Goal: Information Seeking & Learning: Check status

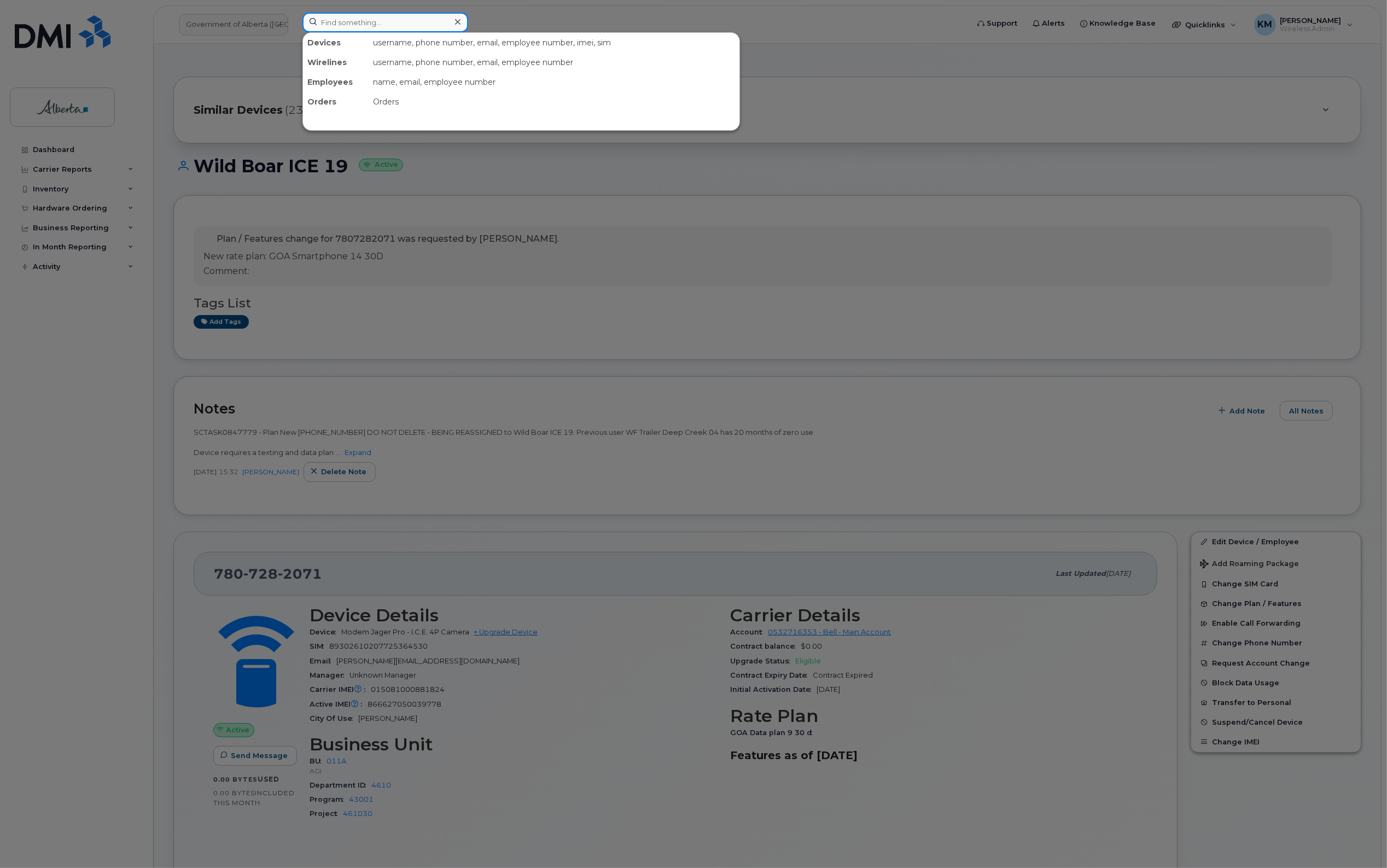
click at [351, 29] on input at bounding box center [385, 22] width 166 height 20
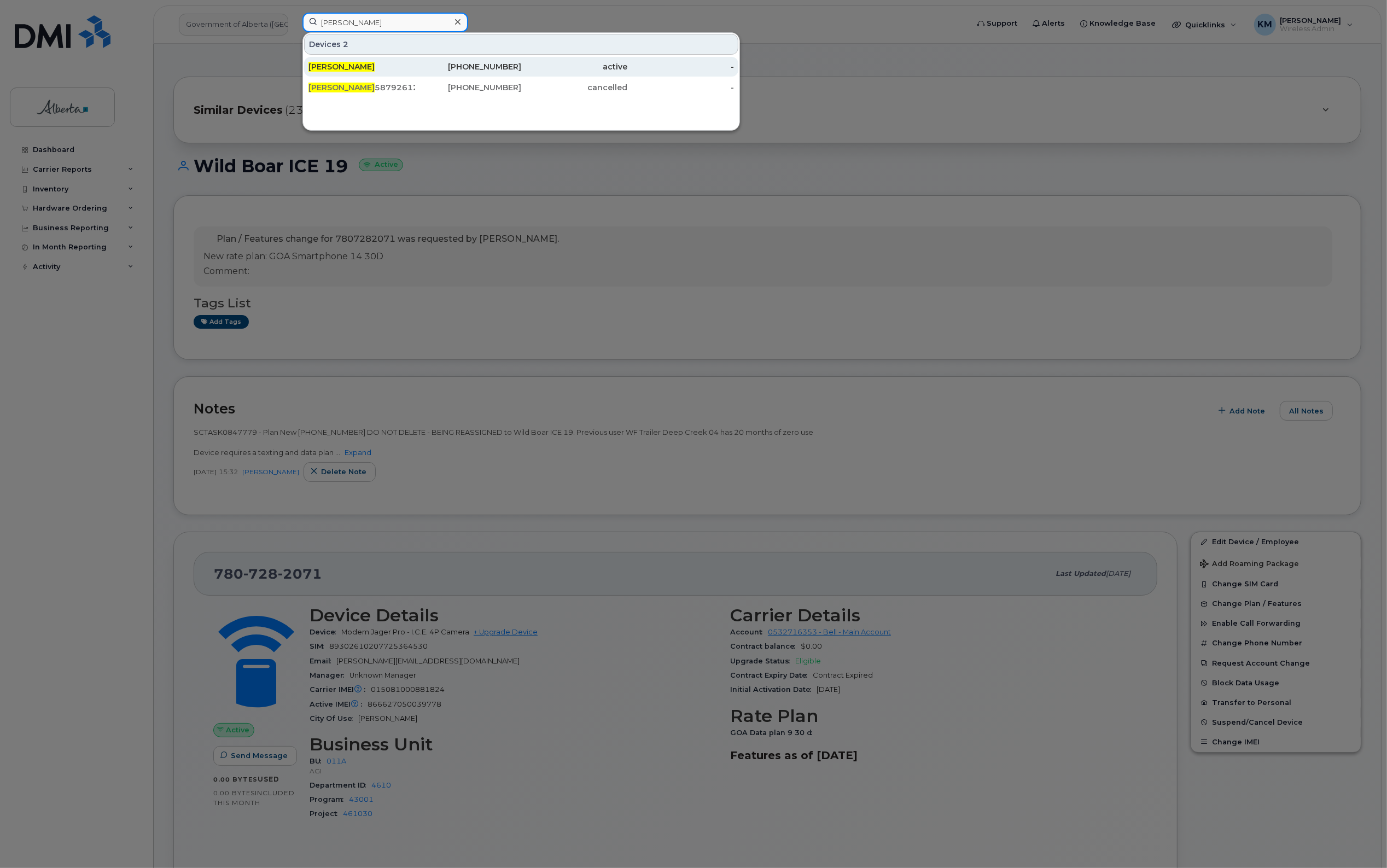
type input "grace li"
click at [365, 61] on div "[PERSON_NAME]" at bounding box center [361, 67] width 106 height 20
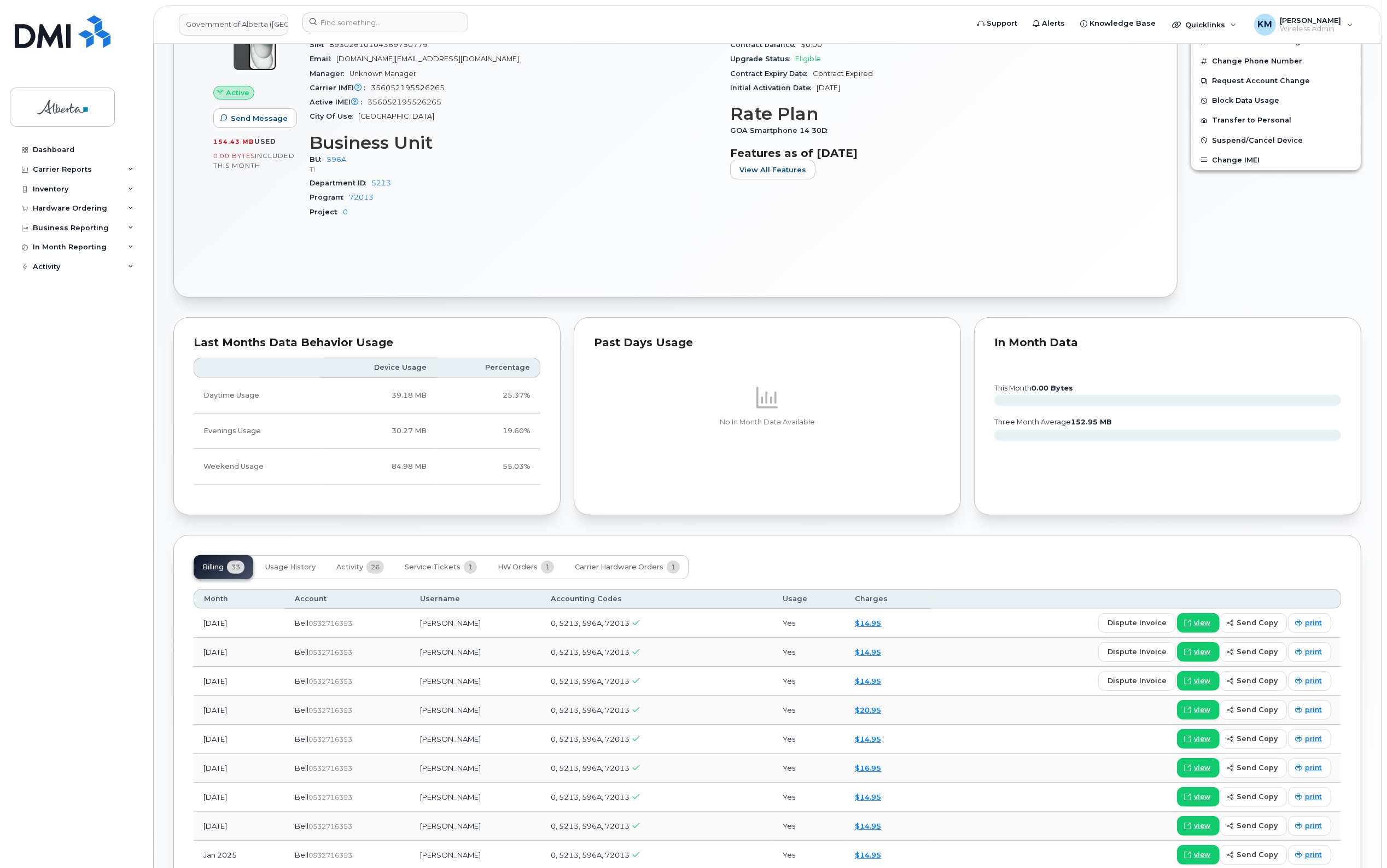
scroll to position [478, 0]
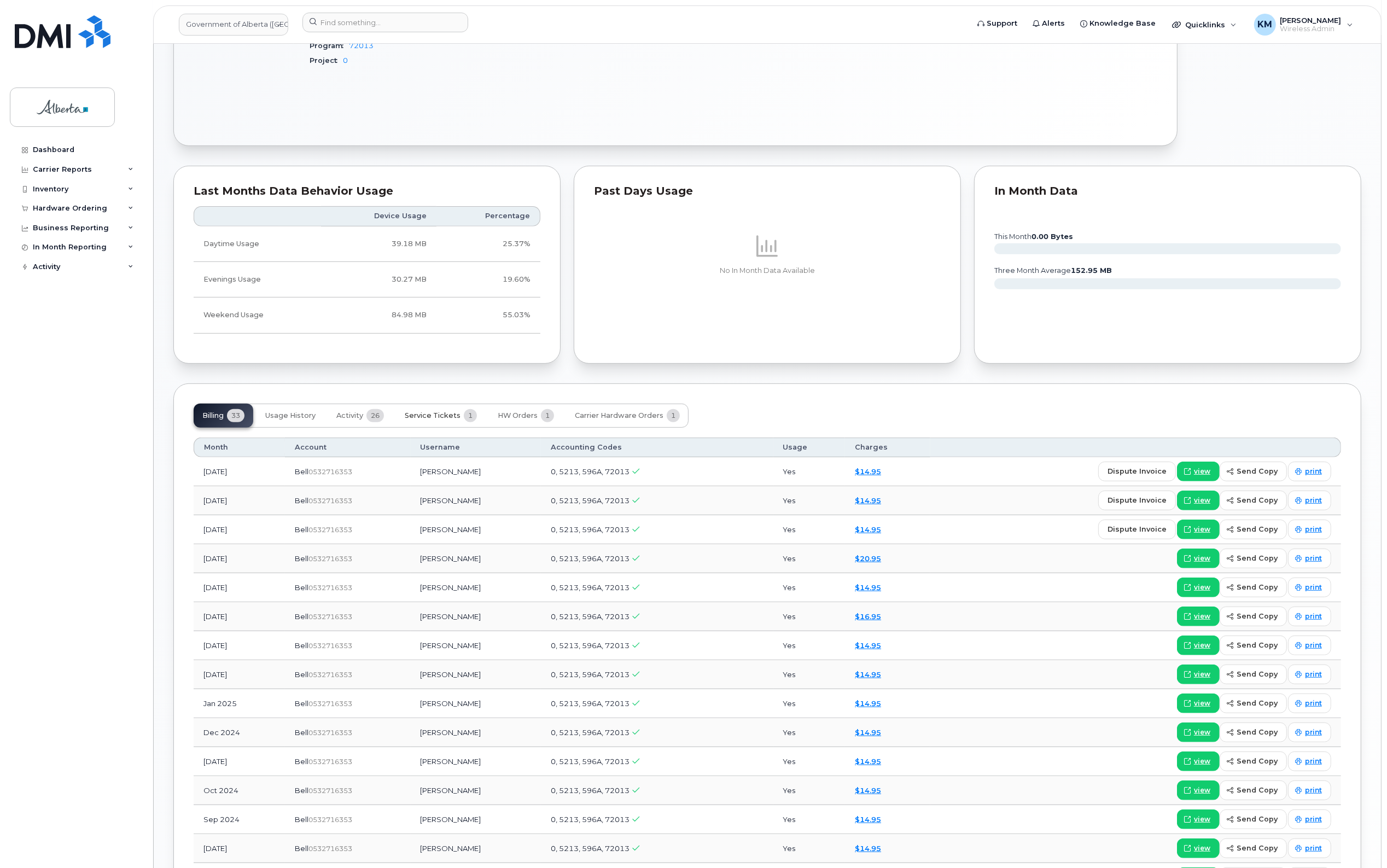
click at [435, 418] on span "Service Tickets" at bounding box center [433, 415] width 56 height 8
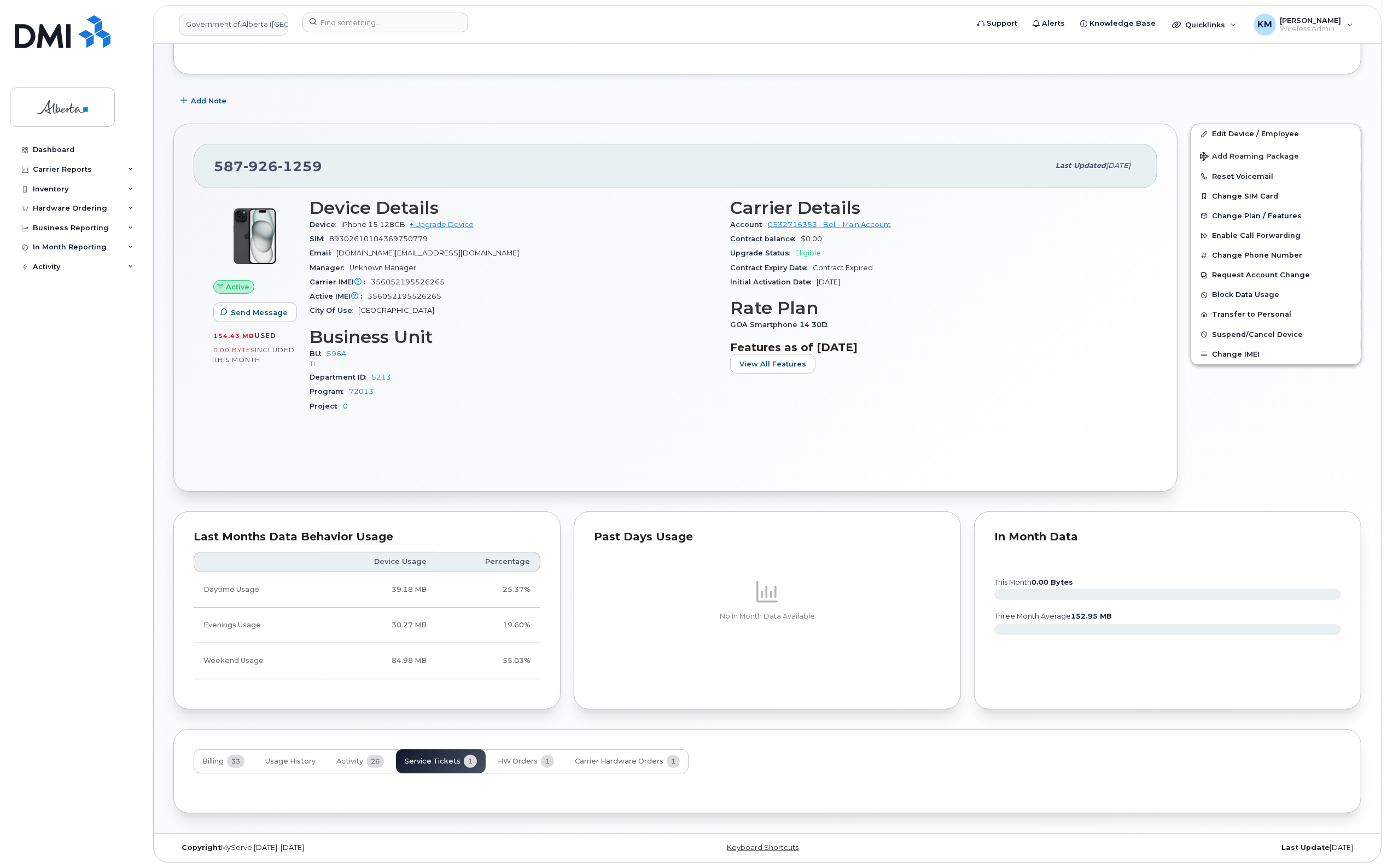
scroll to position [184, 0]
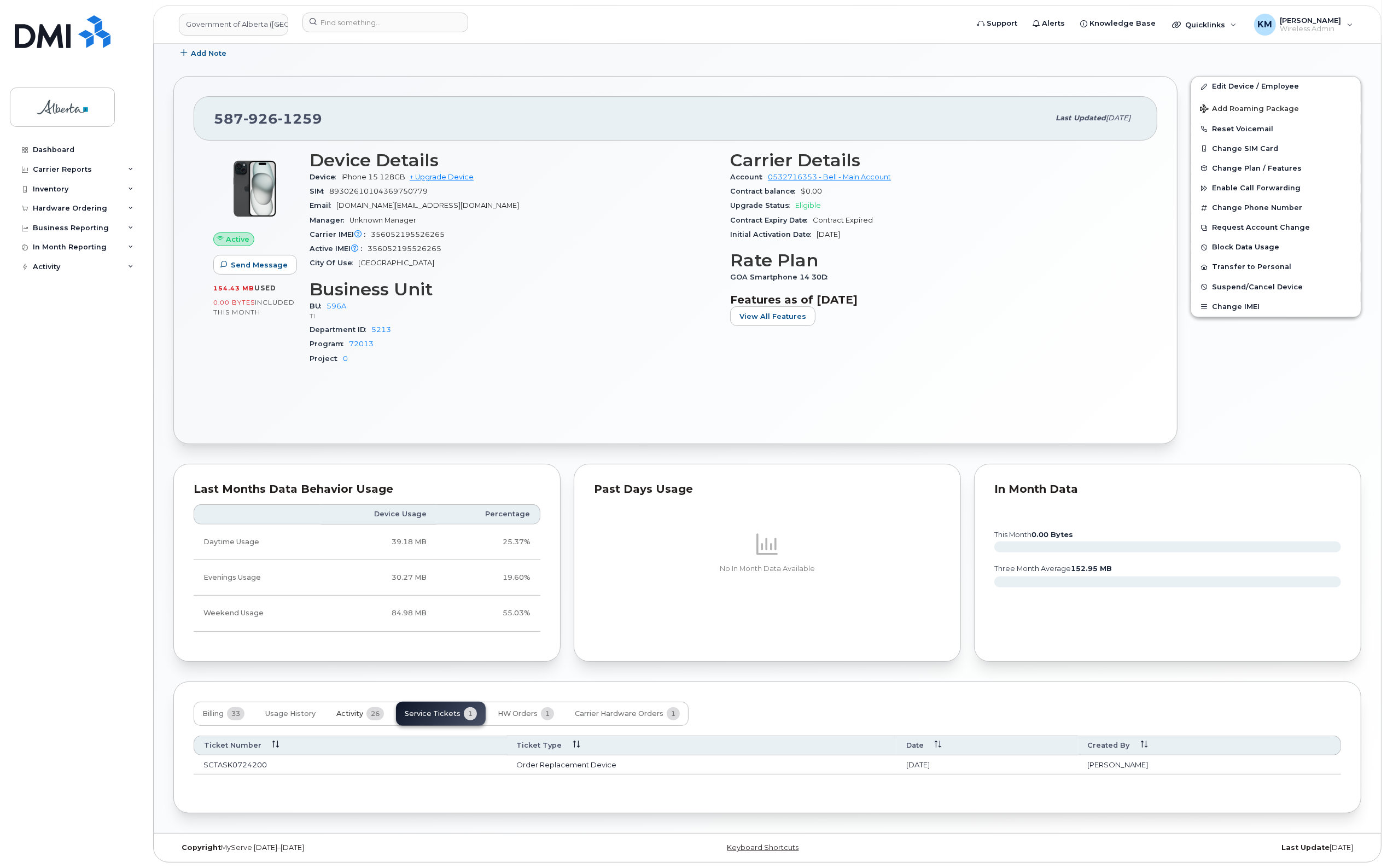
click at [349, 712] on span "Activity" at bounding box center [350, 714] width 27 height 8
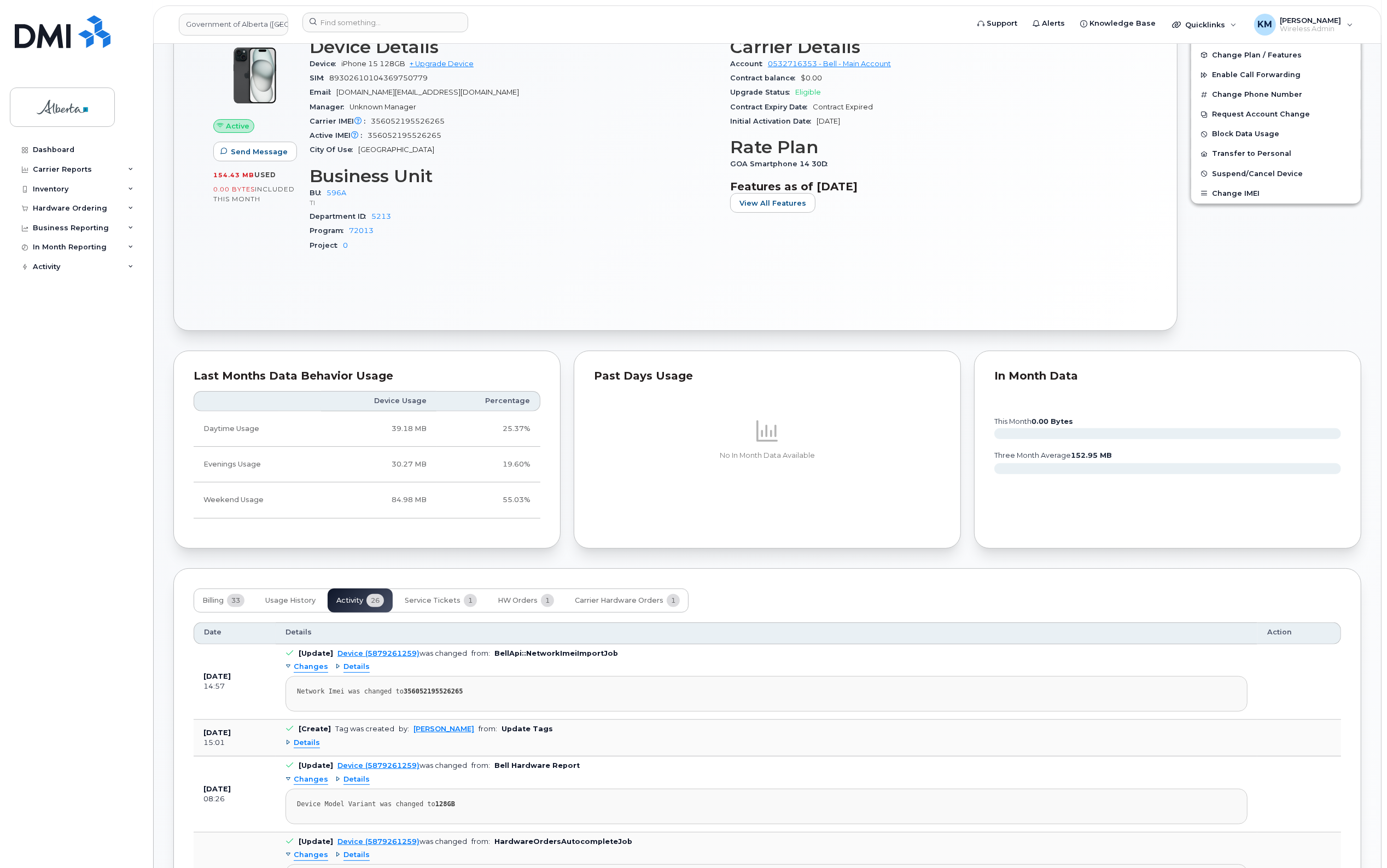
scroll to position [320, 0]
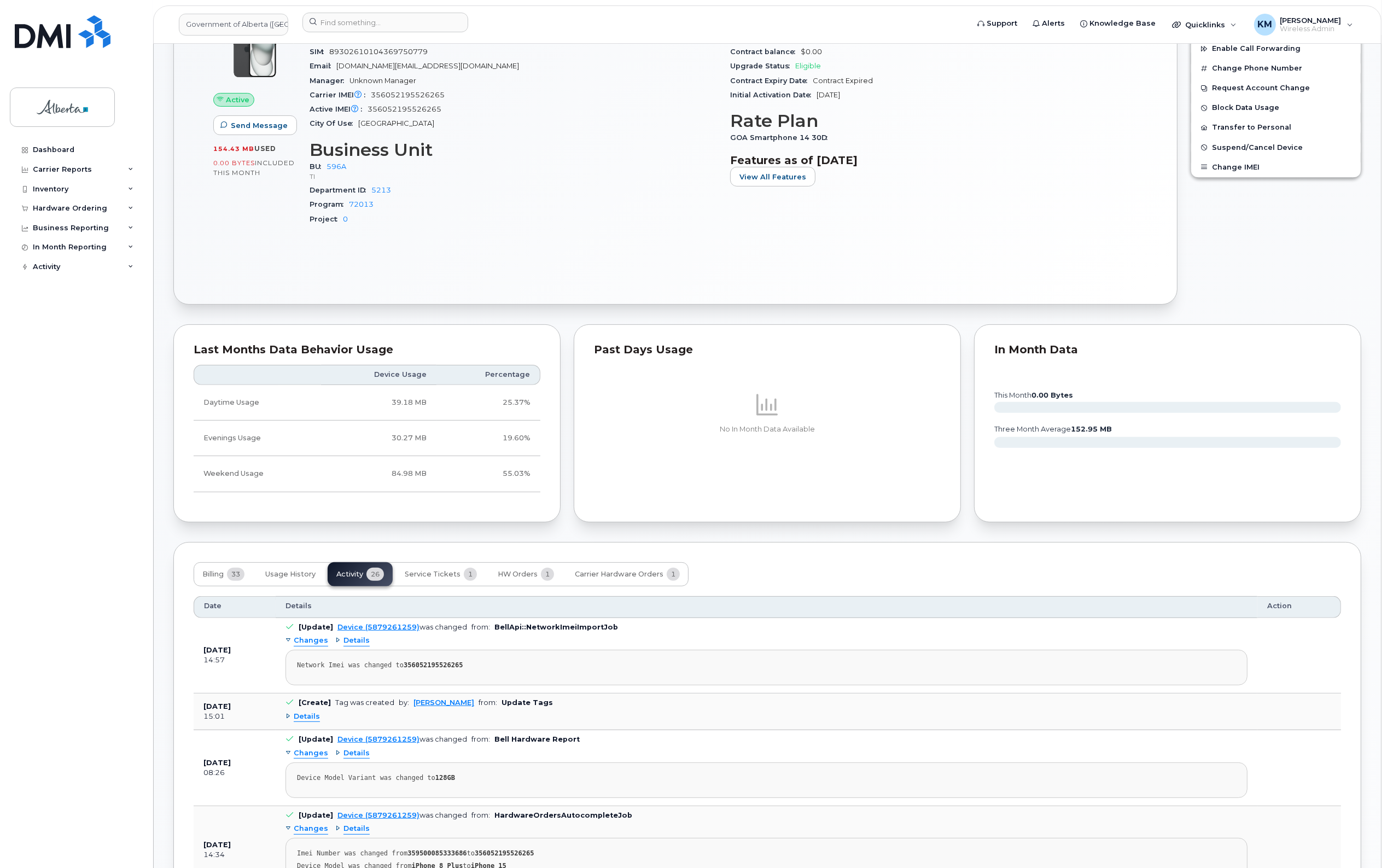
click at [312, 719] on span "Details" at bounding box center [306, 717] width 26 height 11
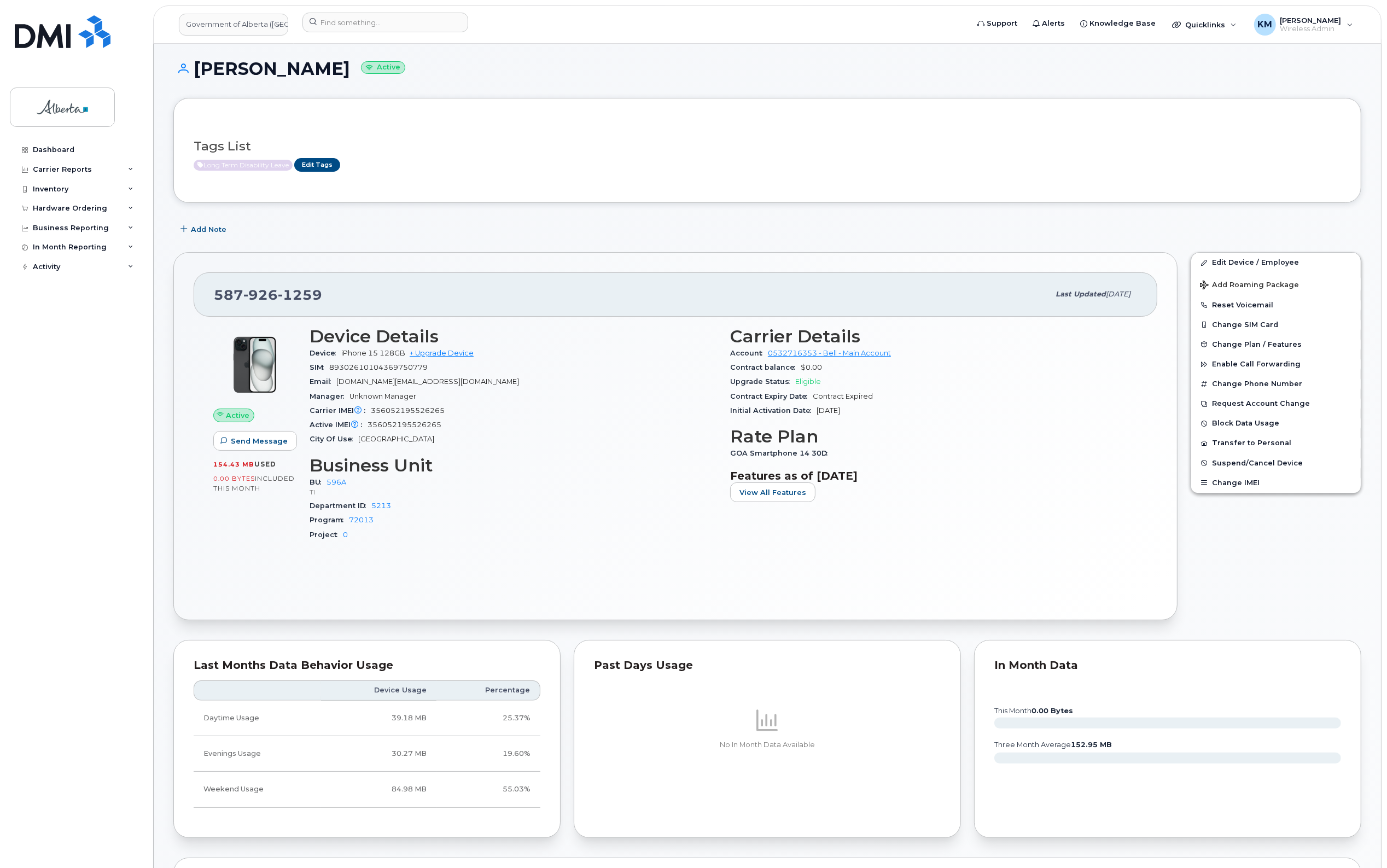
scroll to position [0, 0]
